Goal: Task Accomplishment & Management: Manage account settings

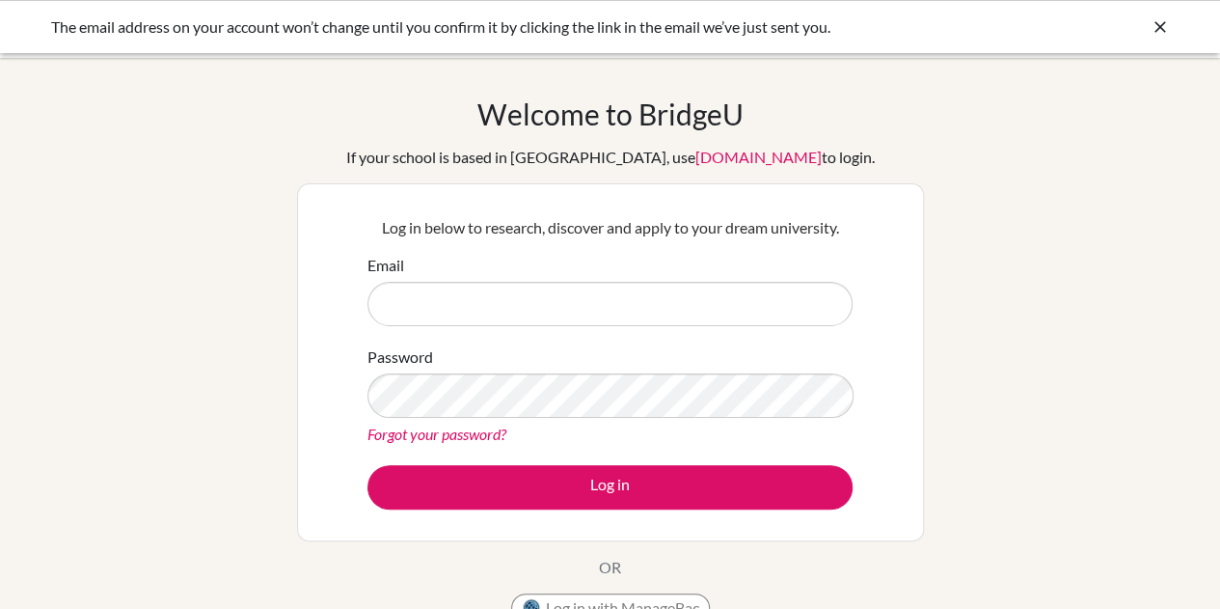
click at [540, 306] on input "Email" at bounding box center [609, 304] width 485 height 44
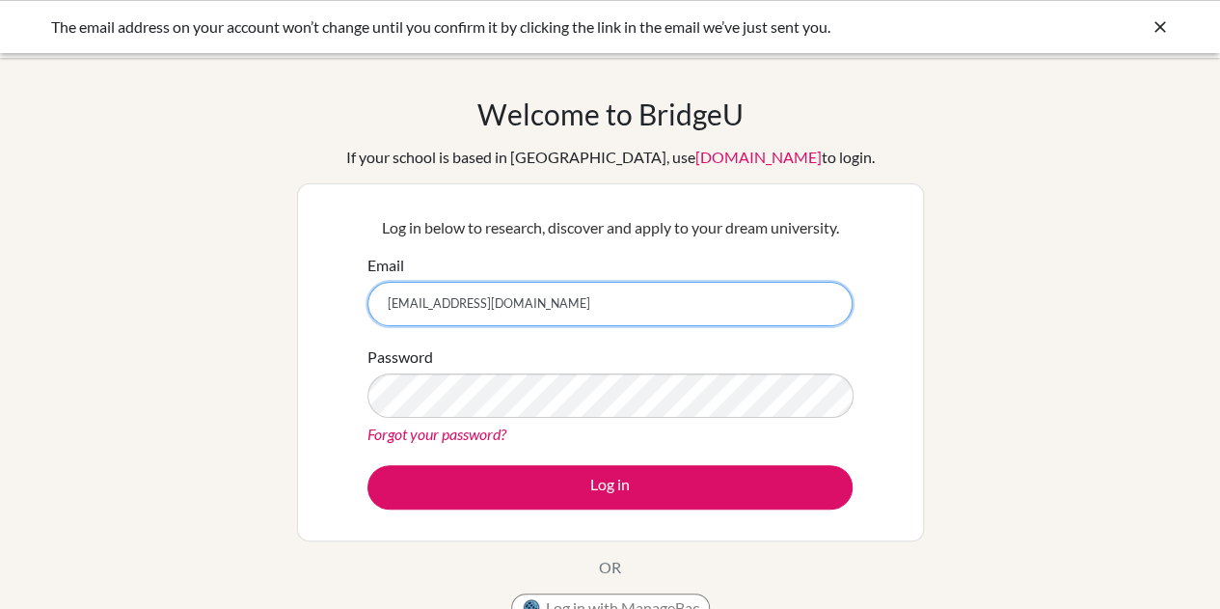
type input "[EMAIL_ADDRESS][DOMAIN_NAME]"
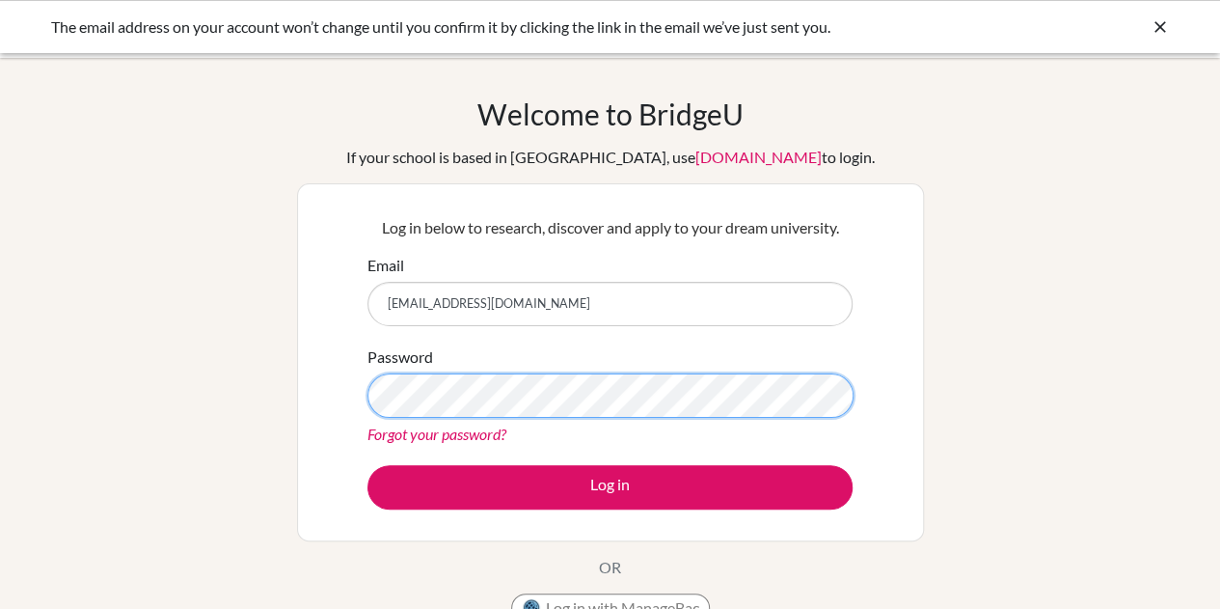
click at [367, 465] on button "Log in" at bounding box center [609, 487] width 485 height 44
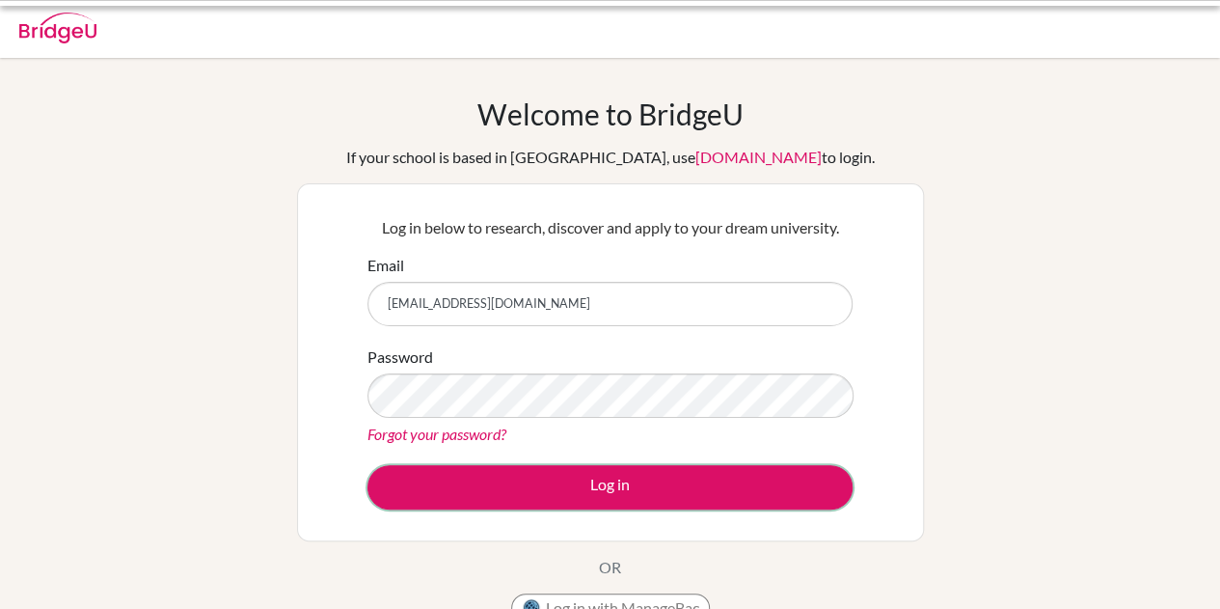
click at [551, 498] on button "Log in" at bounding box center [609, 487] width 485 height 44
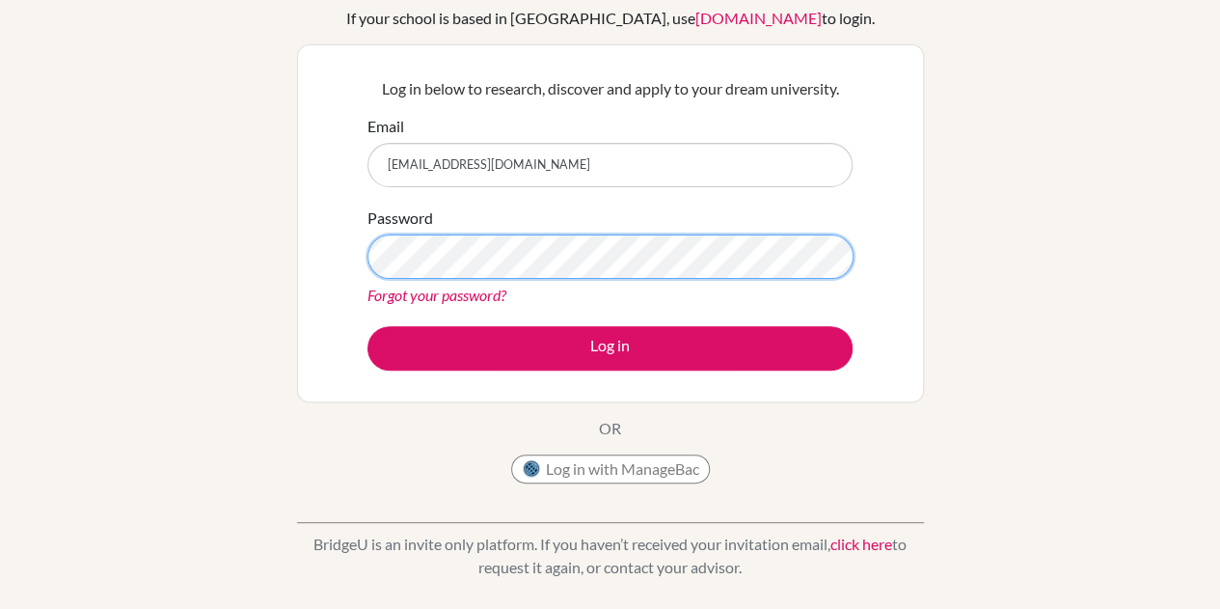
scroll to position [149, 0]
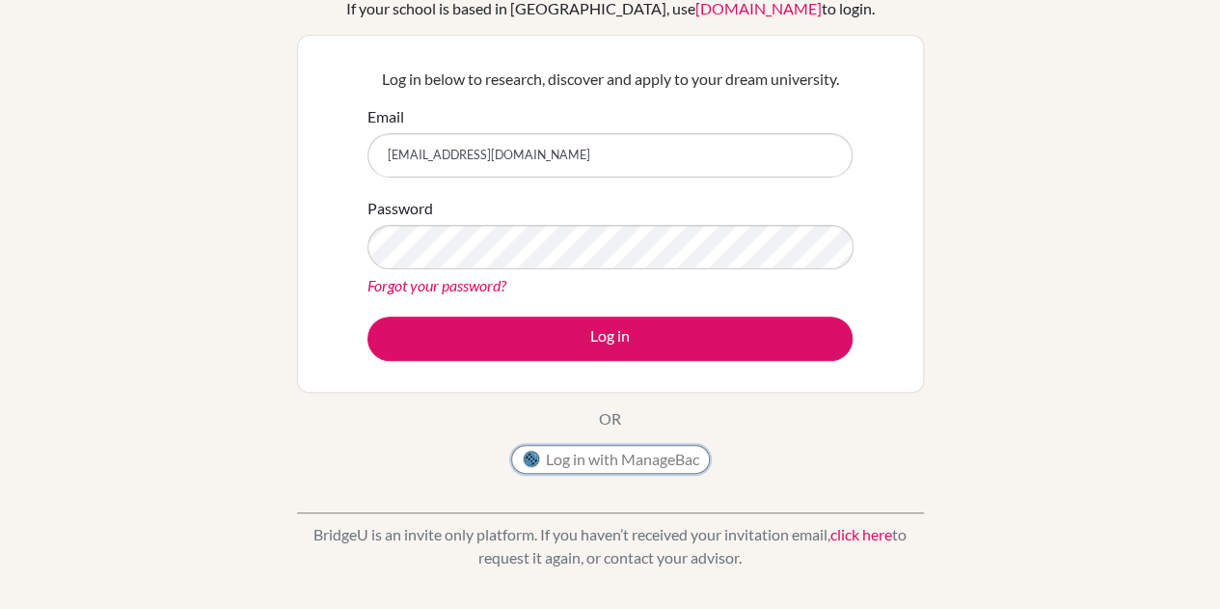
click at [575, 464] on button "Log in with ManageBac" at bounding box center [610, 459] width 199 height 29
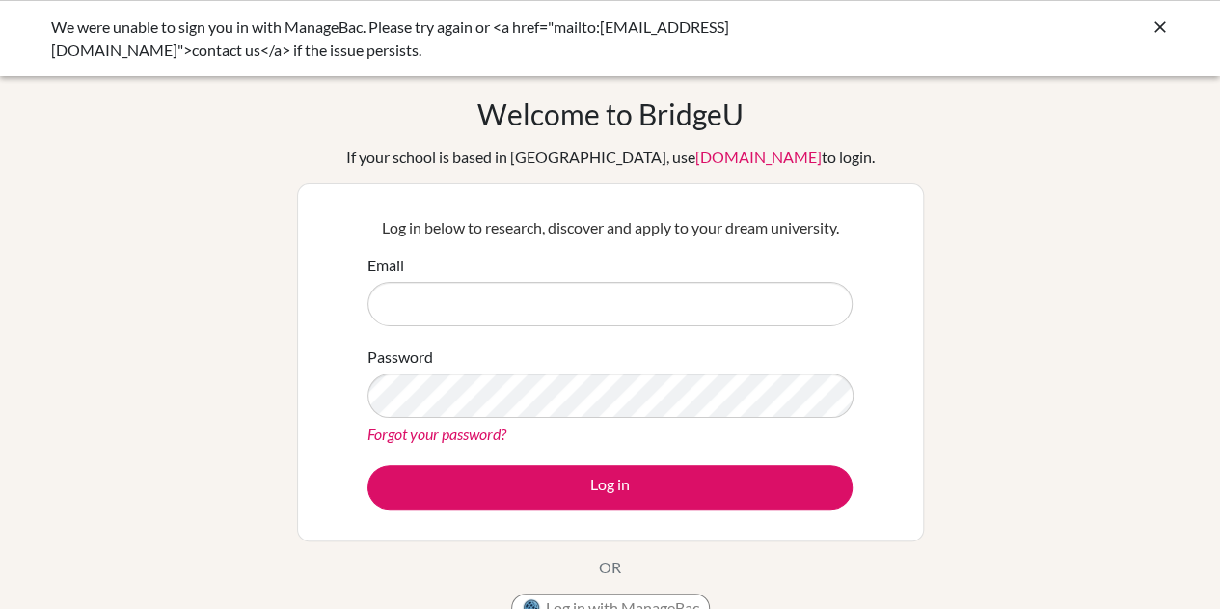
click at [523, 331] on form "Email Password Forgot your password? Log in" at bounding box center [609, 382] width 485 height 256
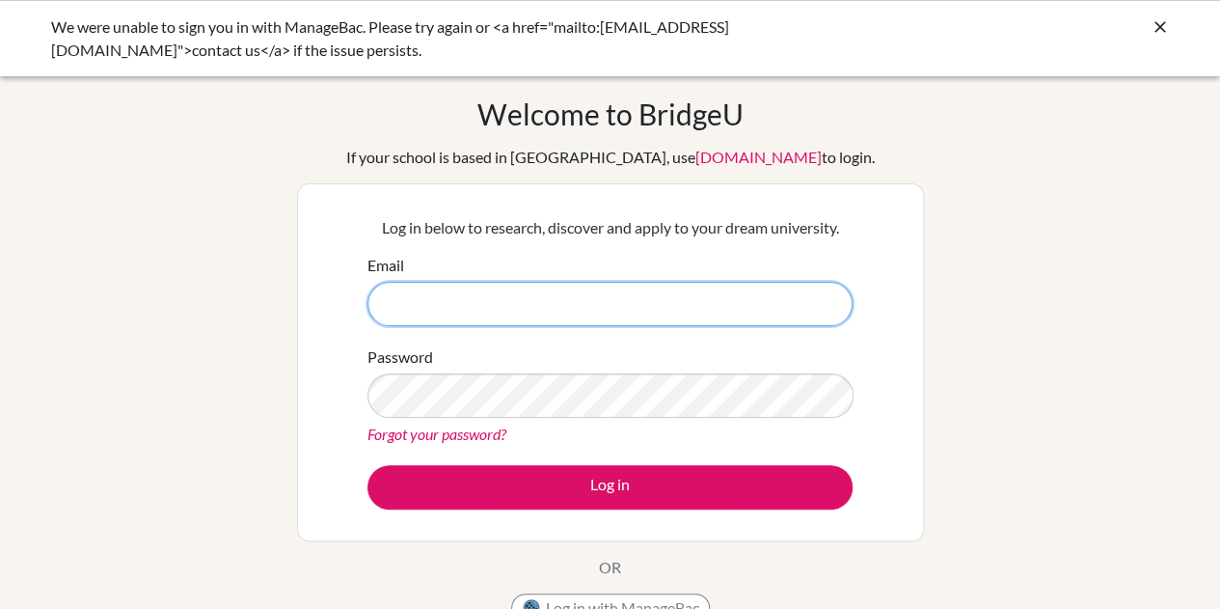
click at [483, 310] on input "Email" at bounding box center [609, 304] width 485 height 44
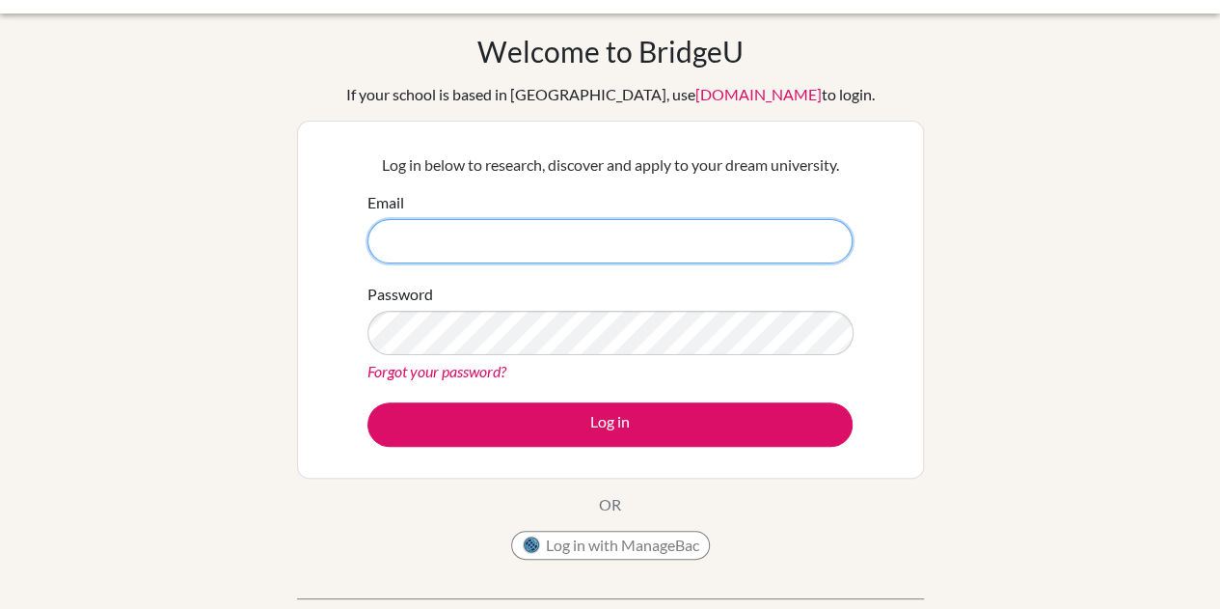
scroll to position [80, 0]
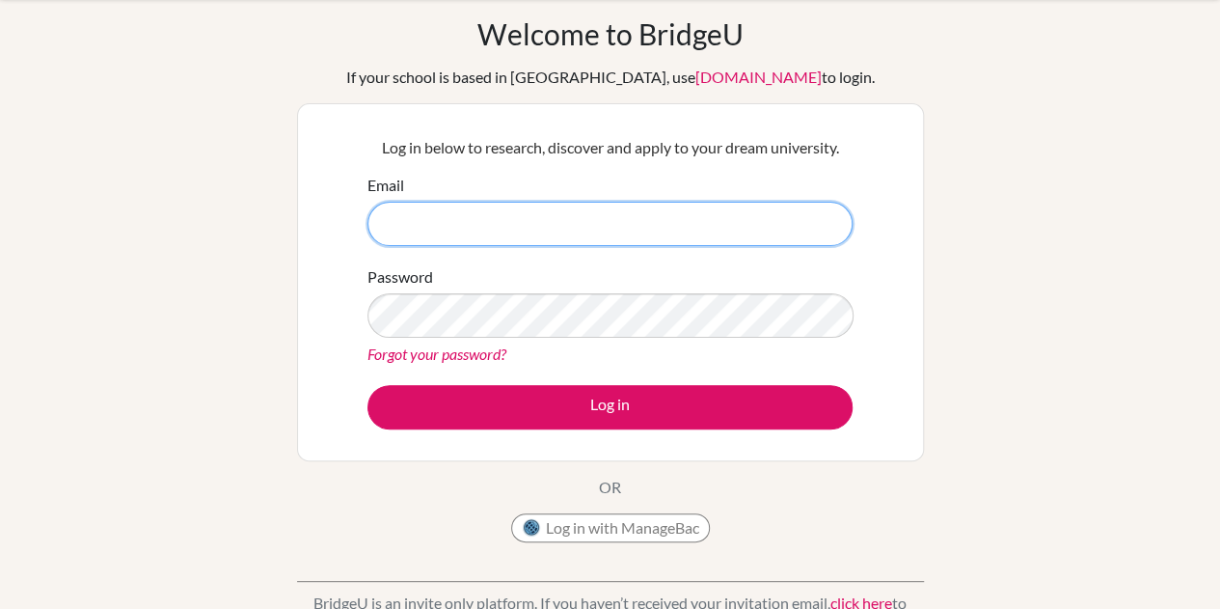
click at [546, 223] on input "Email" at bounding box center [609, 224] width 485 height 44
type input "[EMAIL_ADDRESS][DOMAIN_NAME]"
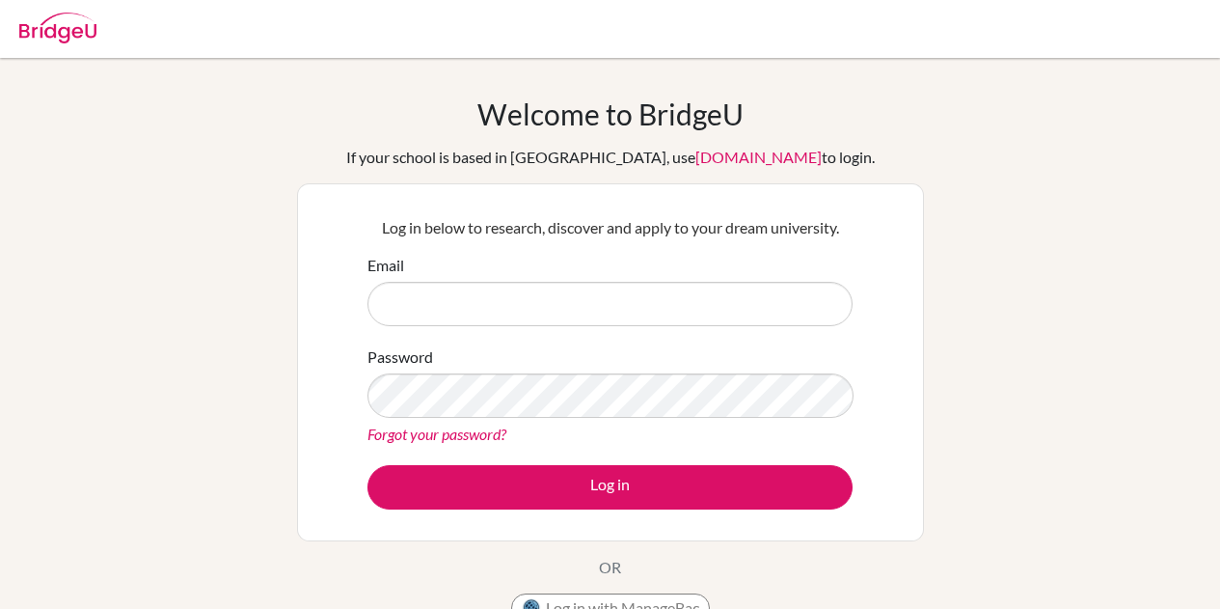
scroll to position [80, 0]
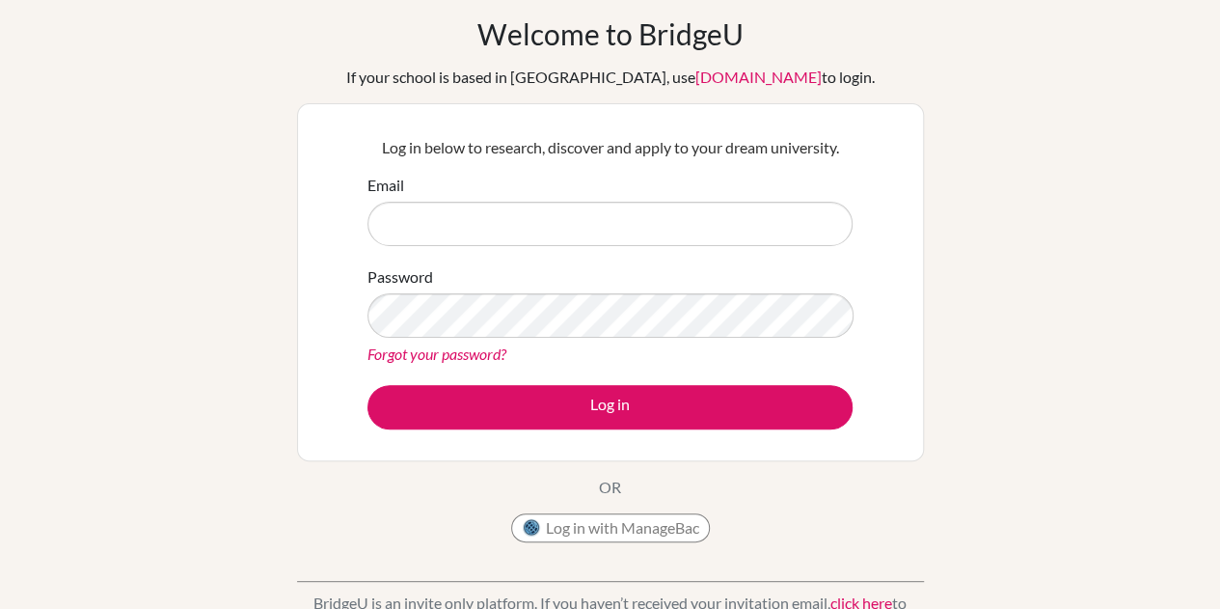
click at [428, 231] on input "Email" at bounding box center [609, 224] width 485 height 44
type input "[EMAIL_ADDRESS][DOMAIN_NAME]"
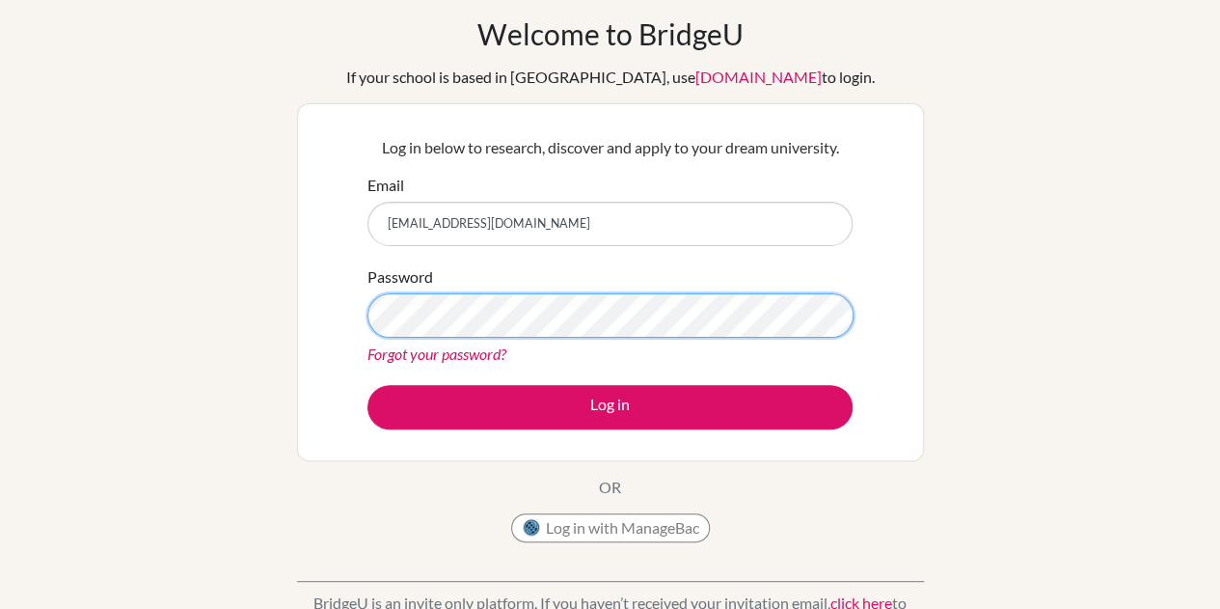
click at [367, 385] on button "Log in" at bounding box center [609, 407] width 485 height 44
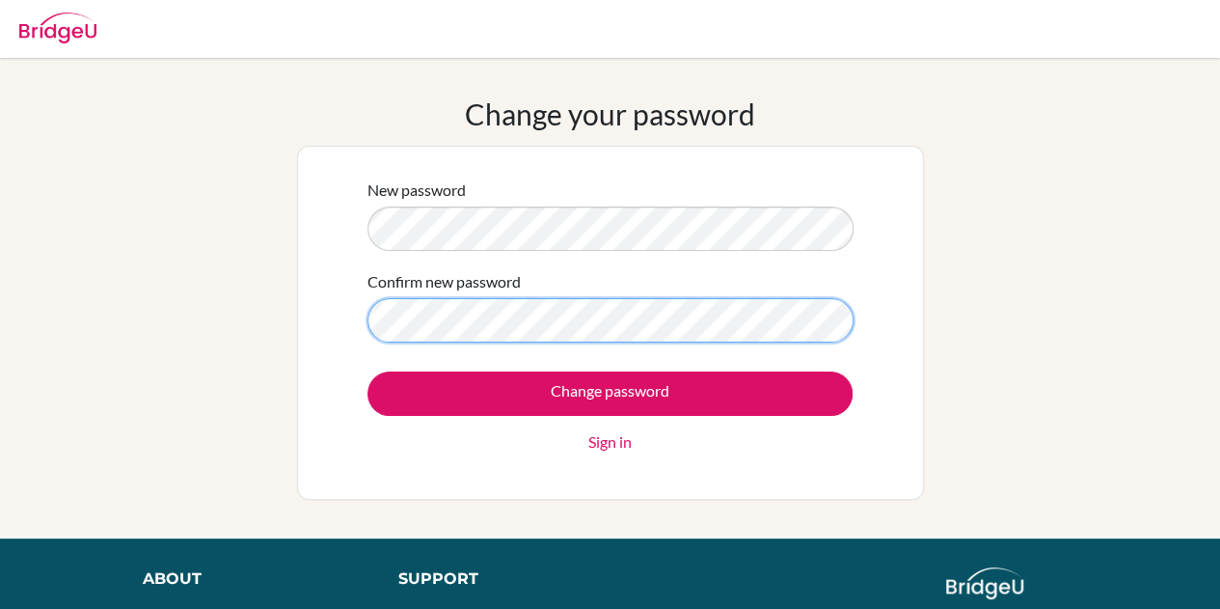
click at [367, 371] on input "Change password" at bounding box center [609, 393] width 485 height 44
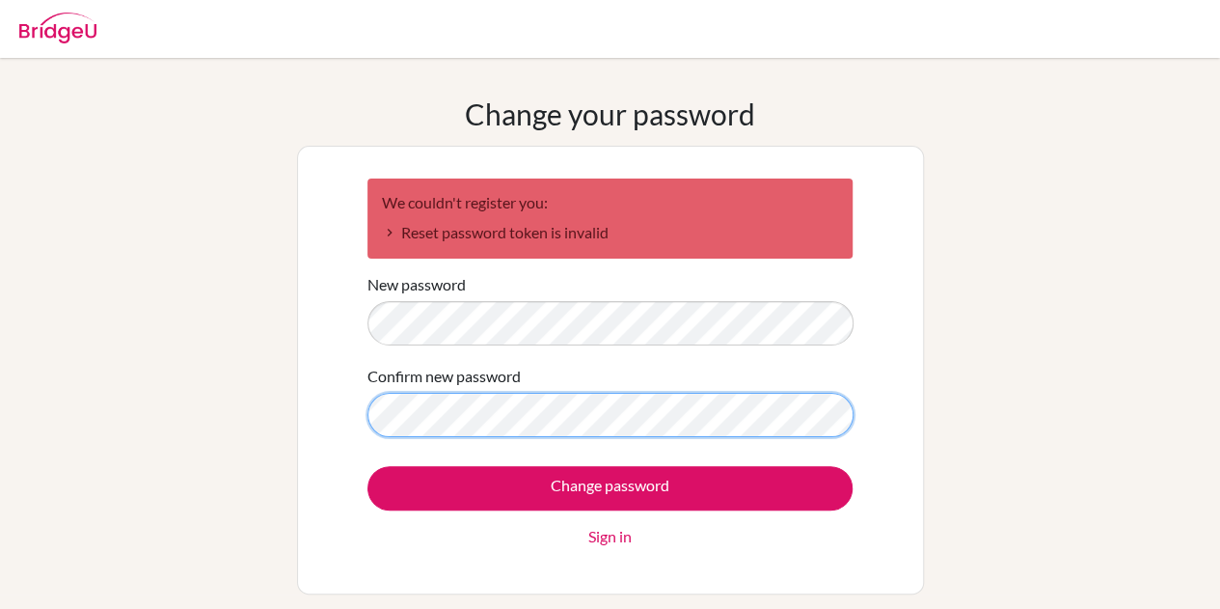
click at [367, 466] on input "Change password" at bounding box center [609, 488] width 485 height 44
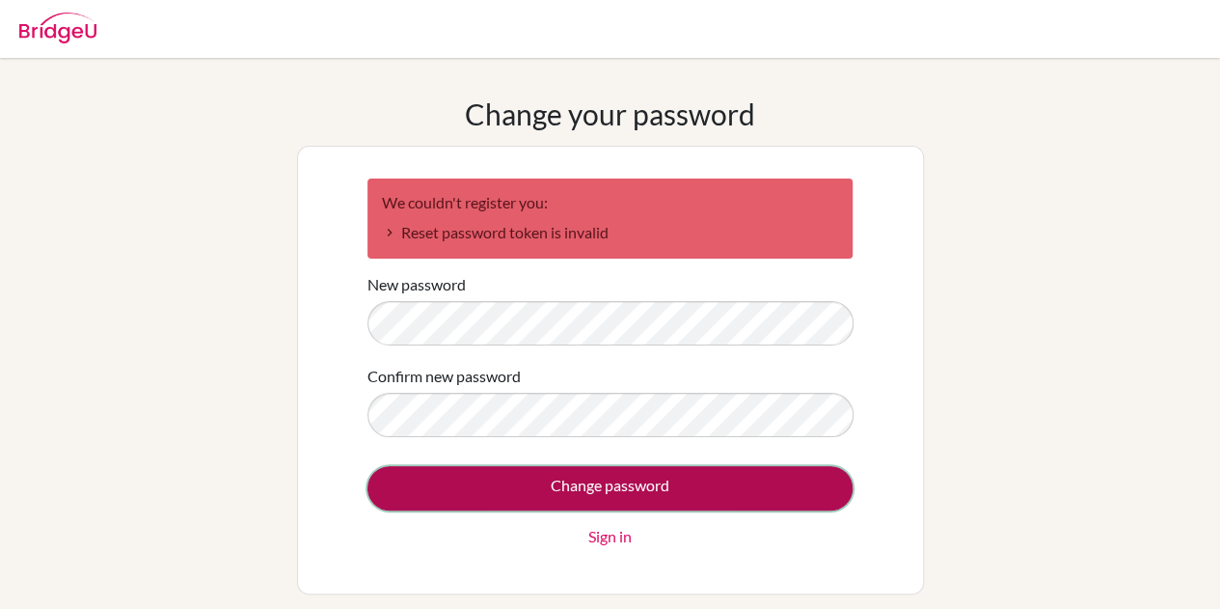
click at [549, 494] on input "Change password" at bounding box center [609, 488] width 485 height 44
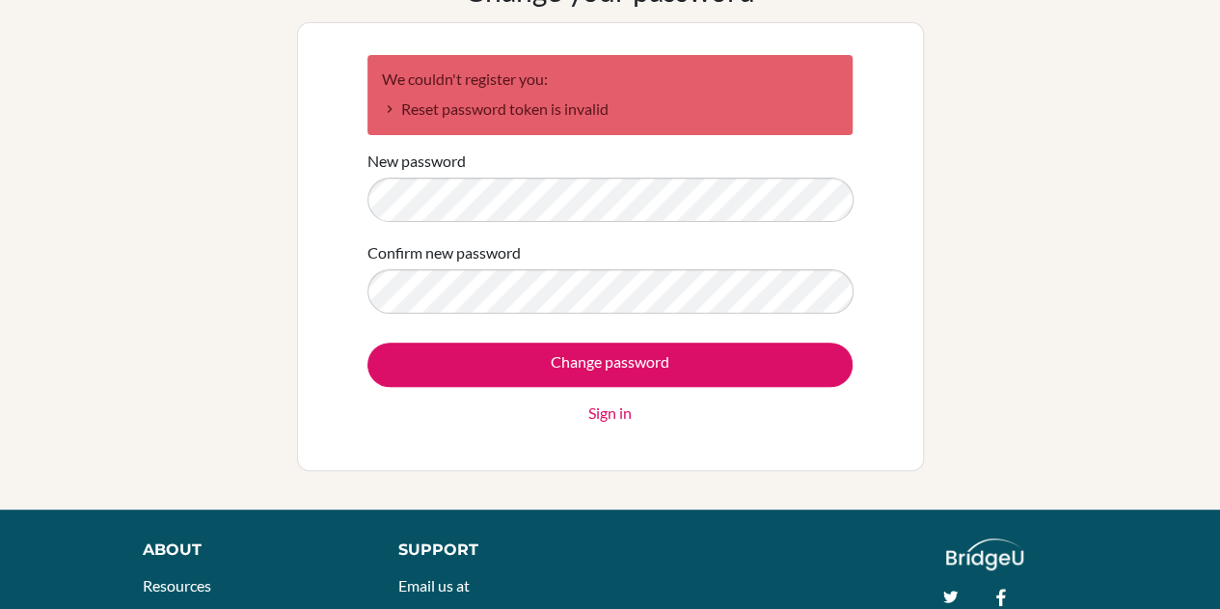
scroll to position [132, 0]
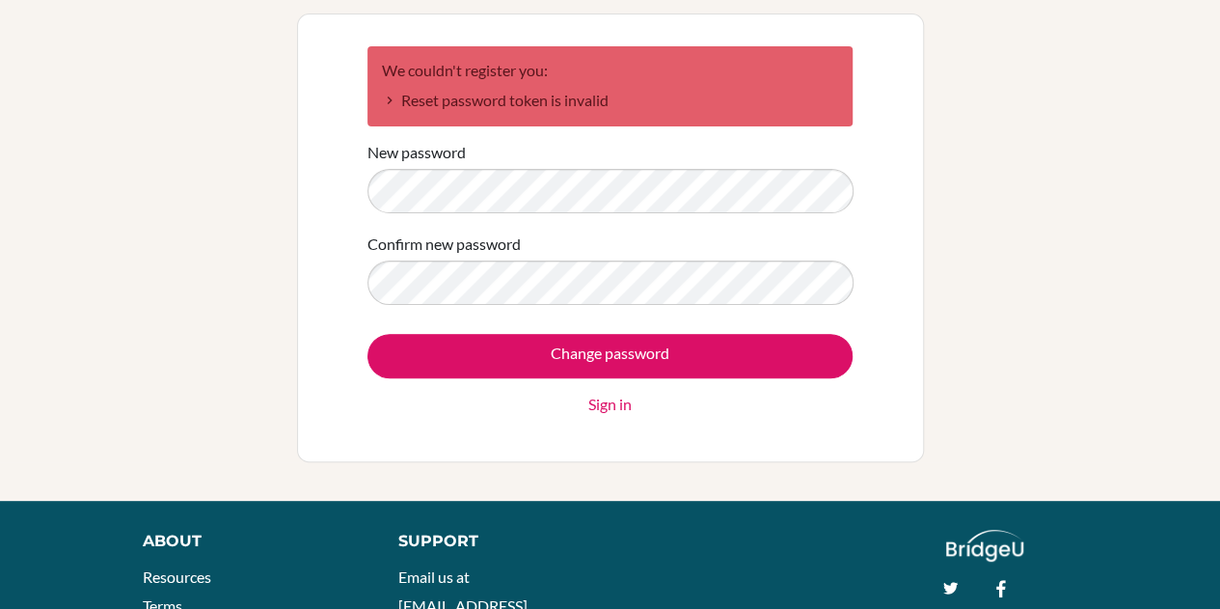
click at [401, 99] on li "Reset password token is invalid" at bounding box center [610, 100] width 456 height 23
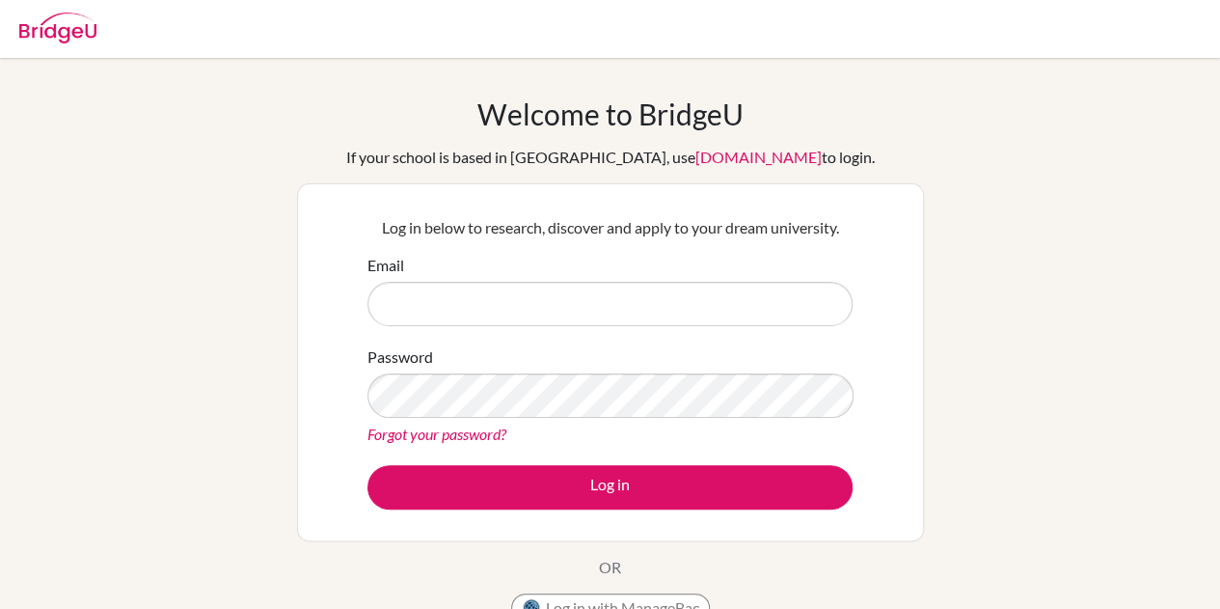
click at [503, 308] on input "Email" at bounding box center [609, 304] width 485 height 44
type input "mide08001@utb.vaxjo.se"
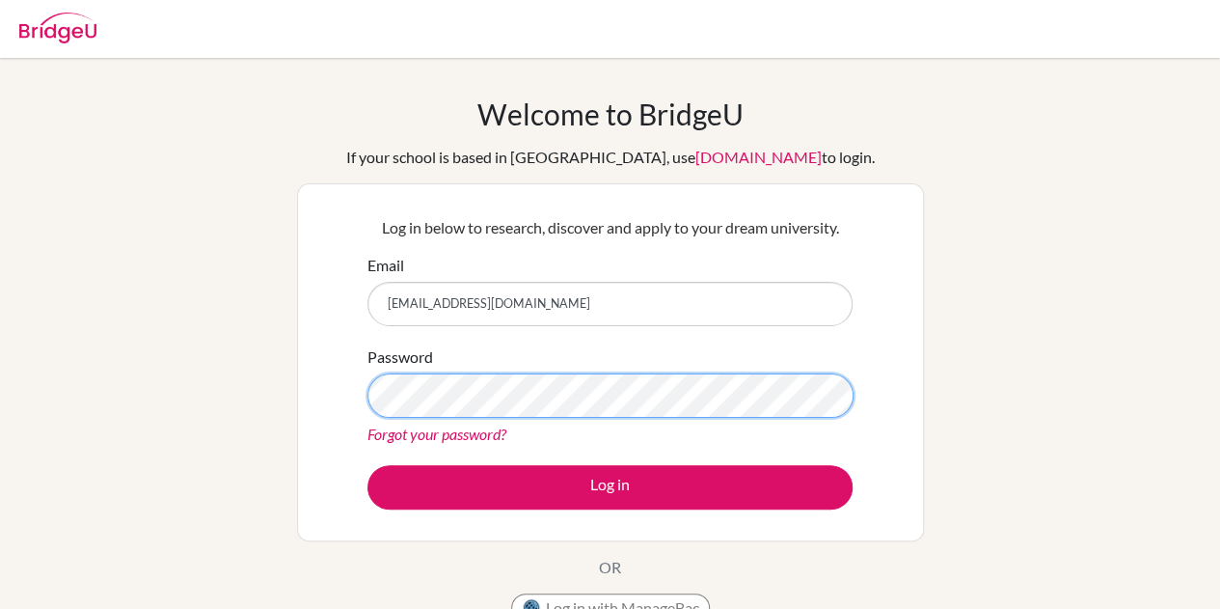
click at [367, 465] on button "Log in" at bounding box center [609, 487] width 485 height 44
